Goal: Transaction & Acquisition: Subscribe to service/newsletter

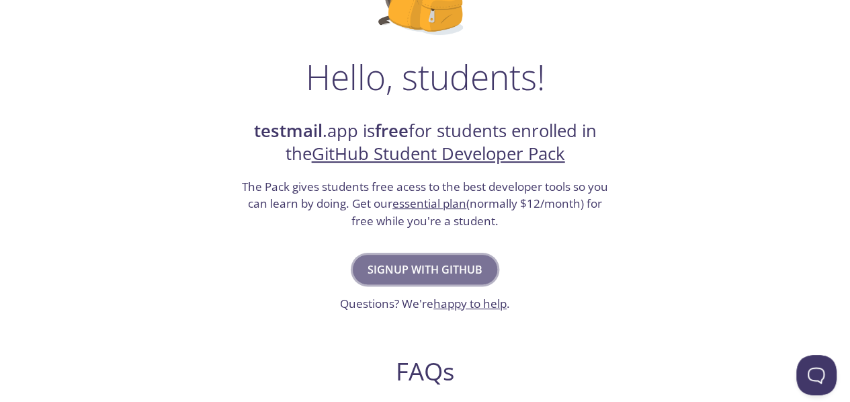
click at [449, 261] on span "Signup with GitHub" at bounding box center [425, 269] width 115 height 19
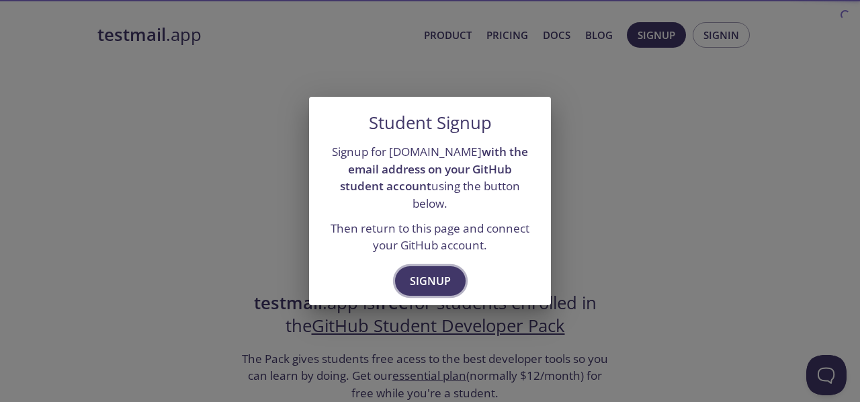
click at [439, 272] on span "Signup" at bounding box center [430, 281] width 41 height 19
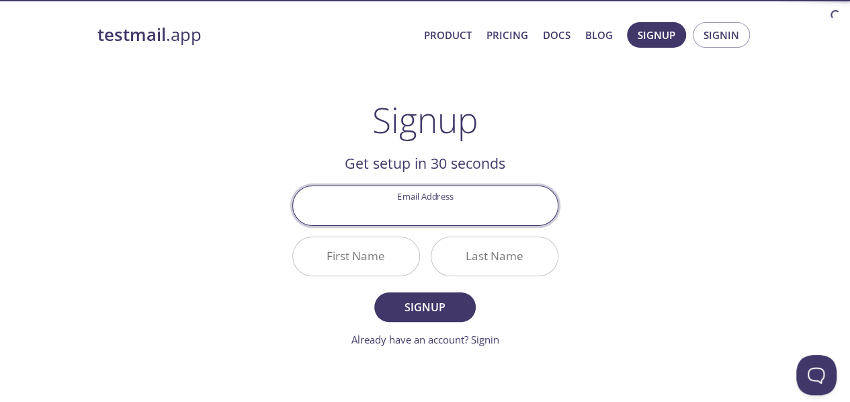
click at [436, 208] on input "Email Address" at bounding box center [425, 205] width 265 height 38
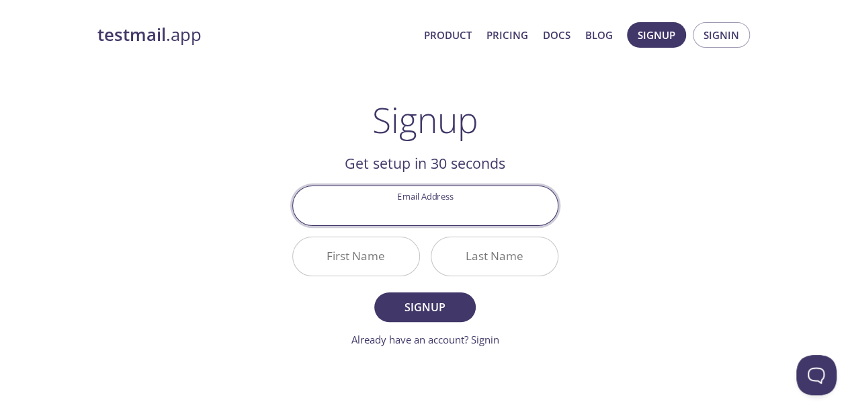
type input "[EMAIL_ADDRESS][DOMAIN_NAME]"
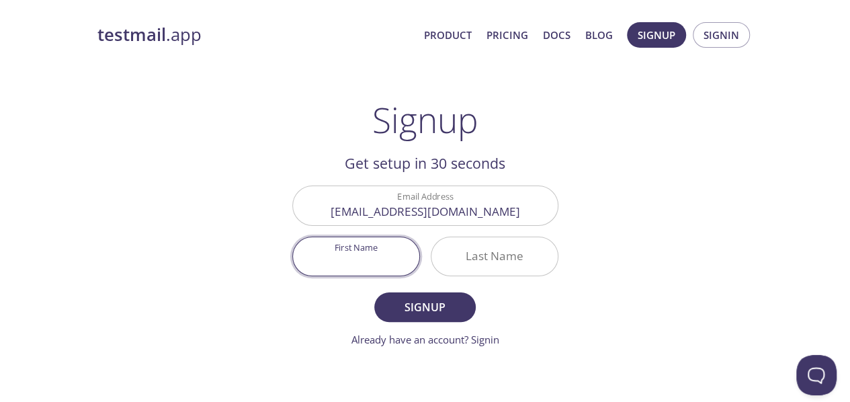
click at [397, 261] on input "First Name" at bounding box center [356, 256] width 126 height 38
type input "Lucky"
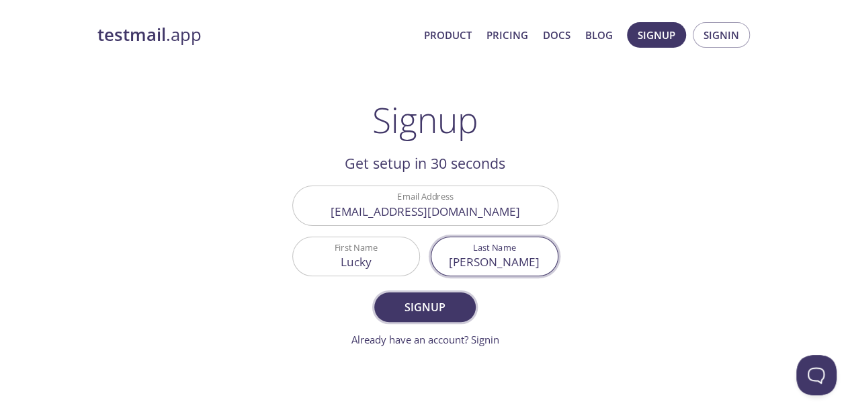
type input "[PERSON_NAME]"
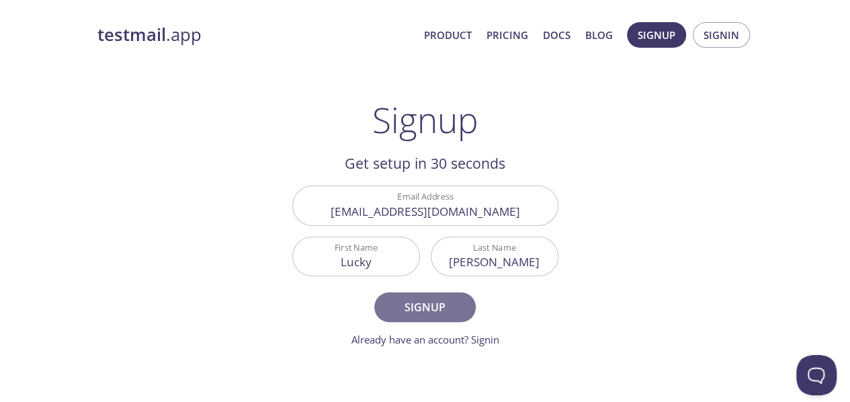
click at [419, 312] on span "Signup" at bounding box center [424, 307] width 71 height 19
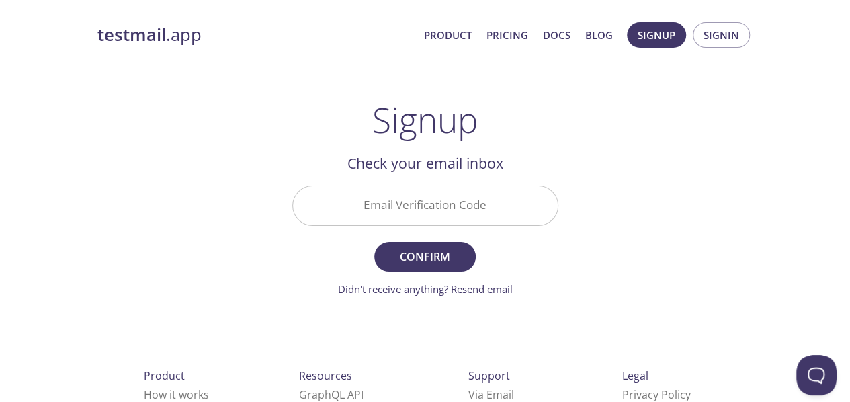
click at [448, 221] on input "Email Verification Code" at bounding box center [425, 205] width 265 height 38
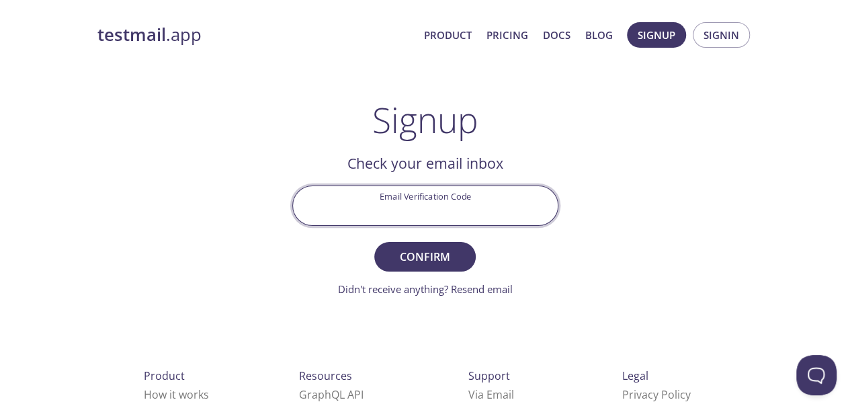
paste input "PX89XNS"
type input "PX89XNS"
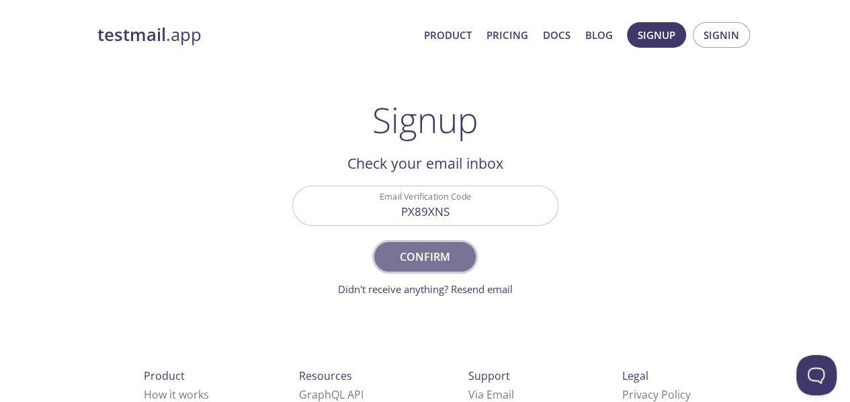
click at [420, 244] on button "Confirm" at bounding box center [424, 257] width 101 height 30
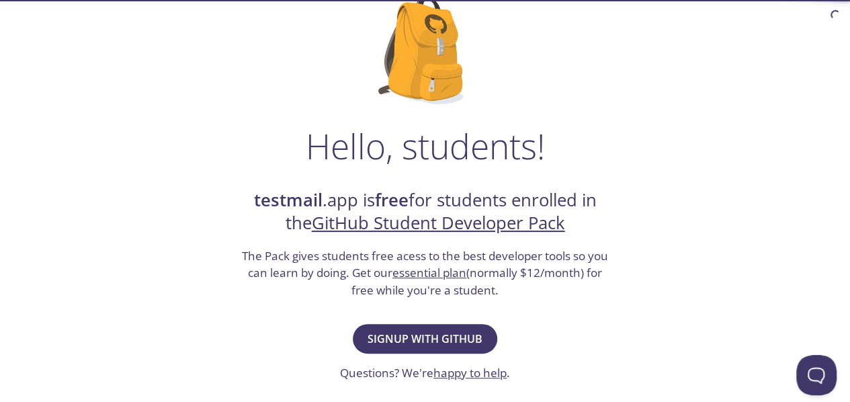
scroll to position [104, 0]
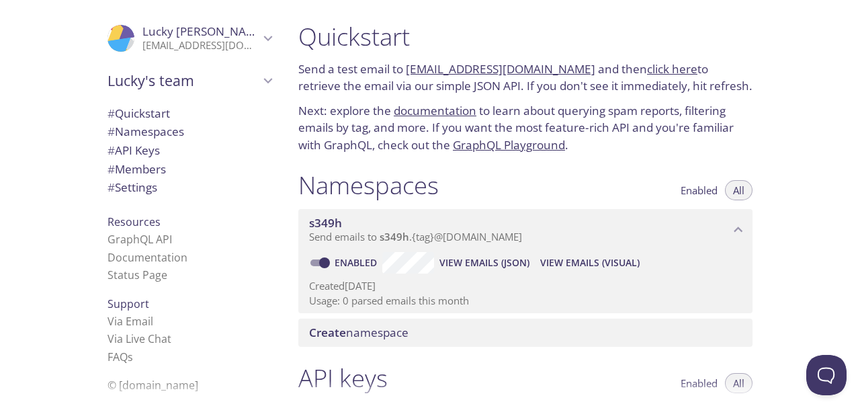
click at [159, 108] on span "# Quickstart" at bounding box center [139, 113] width 63 height 15
click at [225, 131] on span "# Namespaces" at bounding box center [190, 131] width 164 height 17
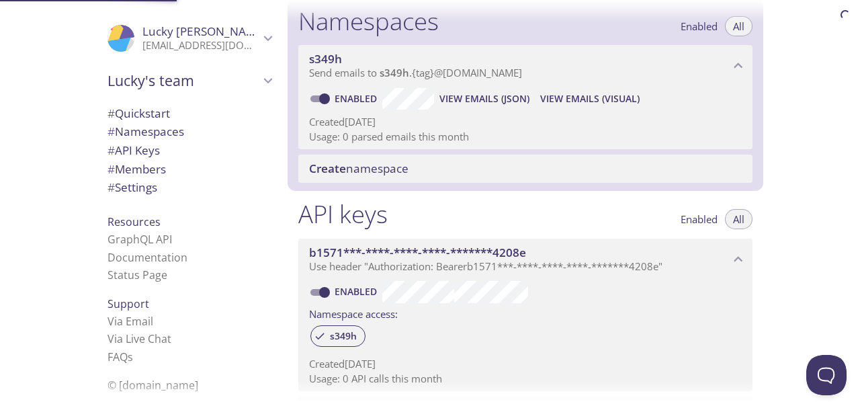
scroll to position [169, 0]
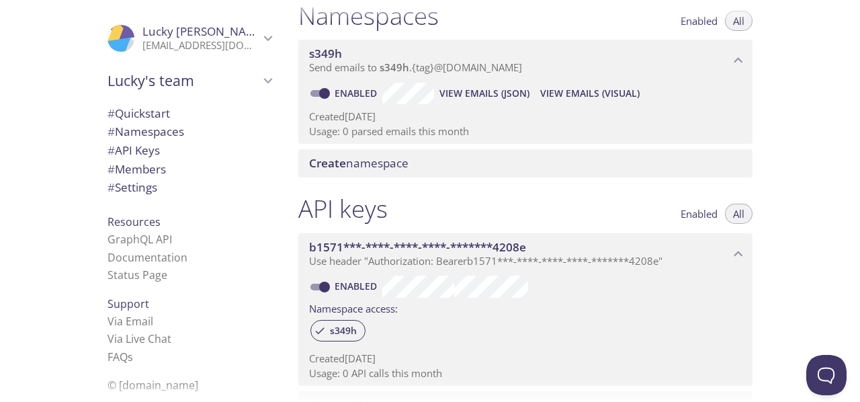
click at [229, 150] on span "# API Keys" at bounding box center [190, 150] width 164 height 17
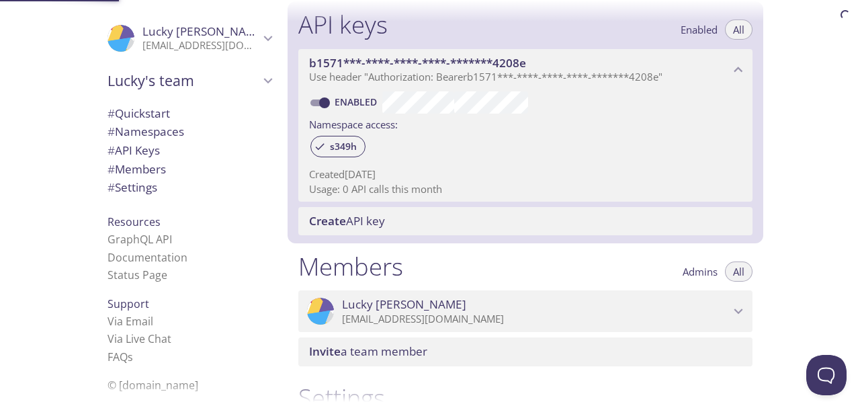
scroll to position [363, 0]
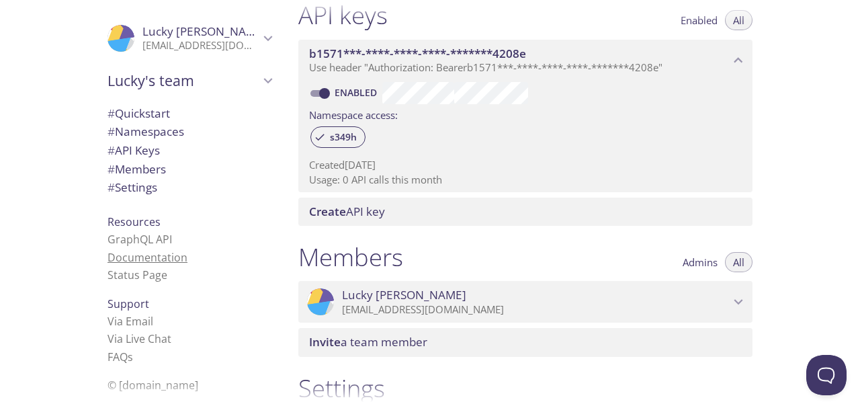
click at [136, 264] on link "Documentation" at bounding box center [148, 257] width 80 height 15
click at [158, 36] on span "Lucky [PERSON_NAME]" at bounding box center [204, 31] width 124 height 15
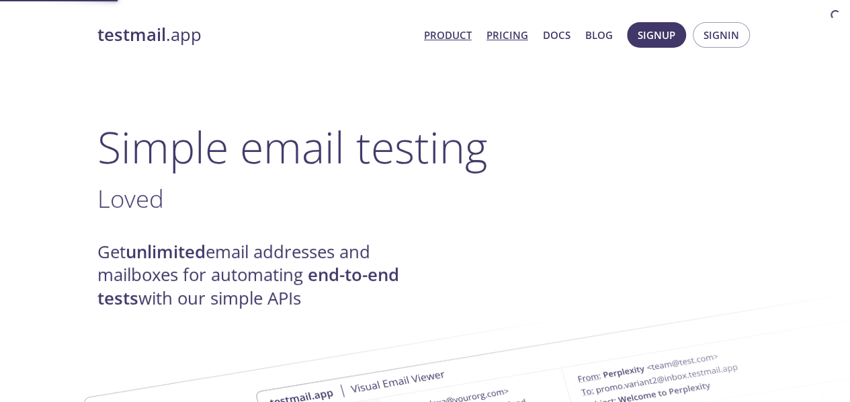
click at [503, 40] on link "Pricing" at bounding box center [508, 34] width 42 height 17
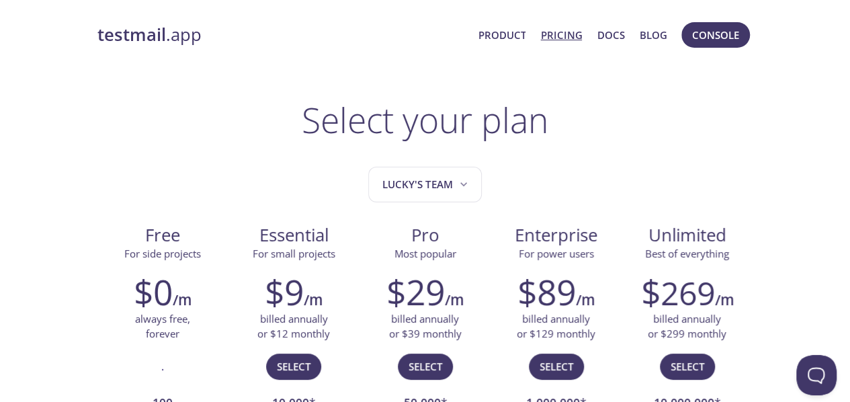
click at [151, 34] on strong "testmail" at bounding box center [131, 35] width 69 height 24
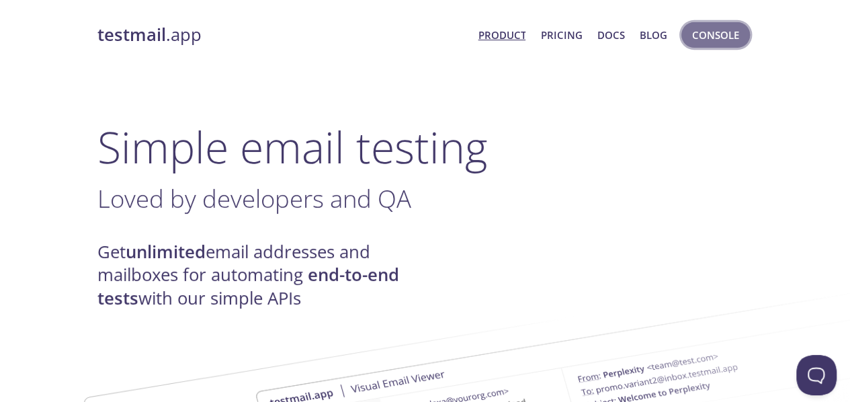
click at [736, 28] on span "Console" at bounding box center [715, 34] width 47 height 17
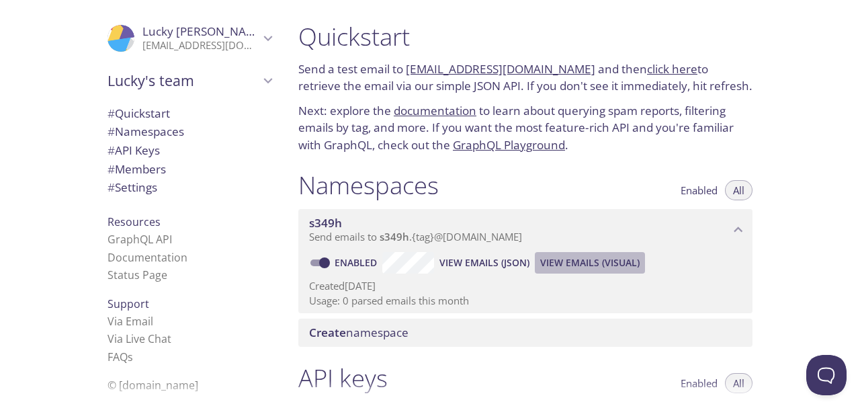
click at [623, 261] on span "View Emails (Visual)" at bounding box center [589, 263] width 99 height 16
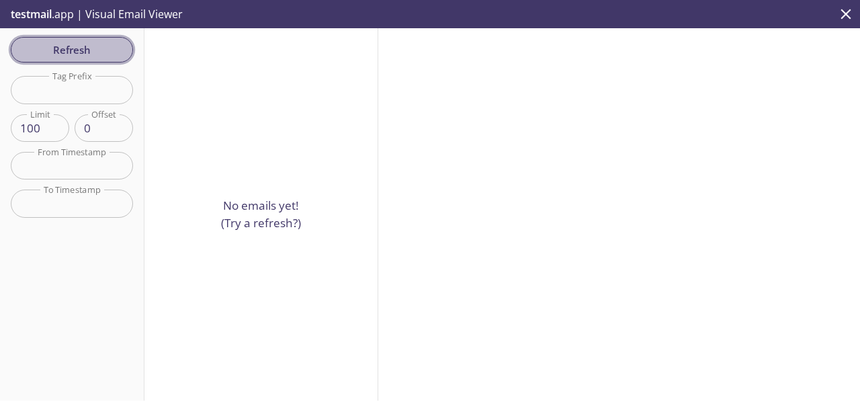
click at [89, 53] on span "Refresh" at bounding box center [72, 49] width 101 height 17
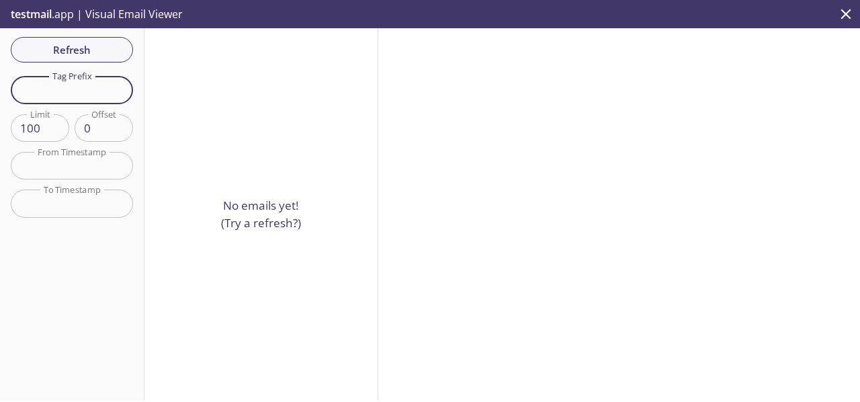
click at [80, 85] on input "text" at bounding box center [72, 90] width 122 height 28
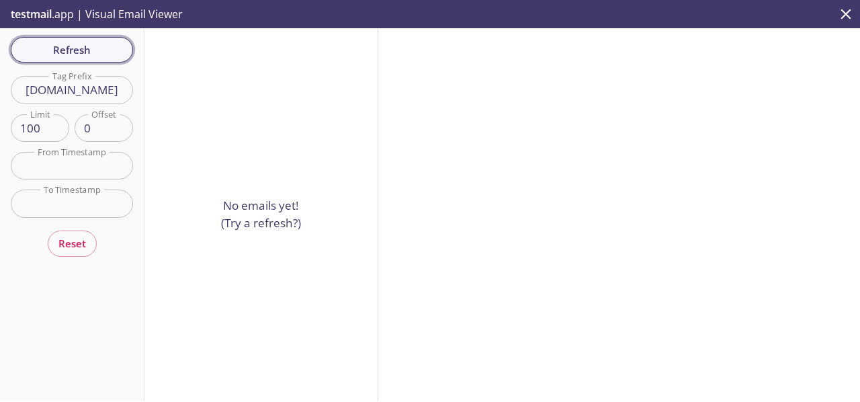
click at [105, 54] on span "Refresh" at bounding box center [72, 49] width 101 height 17
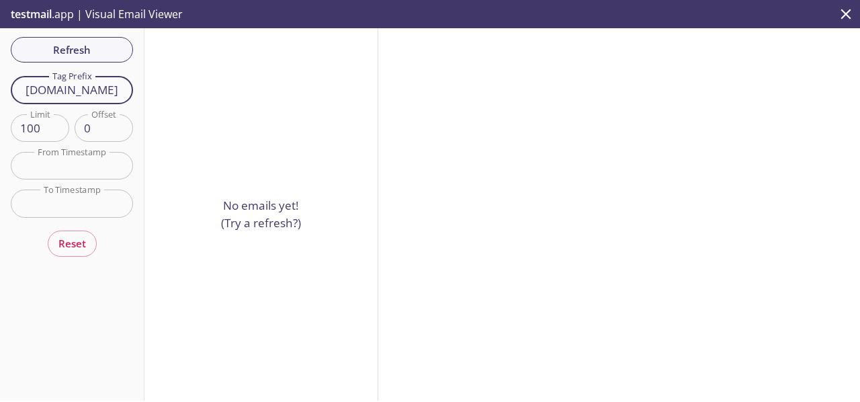
click at [68, 93] on input "Lucky.test.com" at bounding box center [72, 90] width 122 height 28
type input "Lucky@test.com"
